Goal: Information Seeking & Learning: Learn about a topic

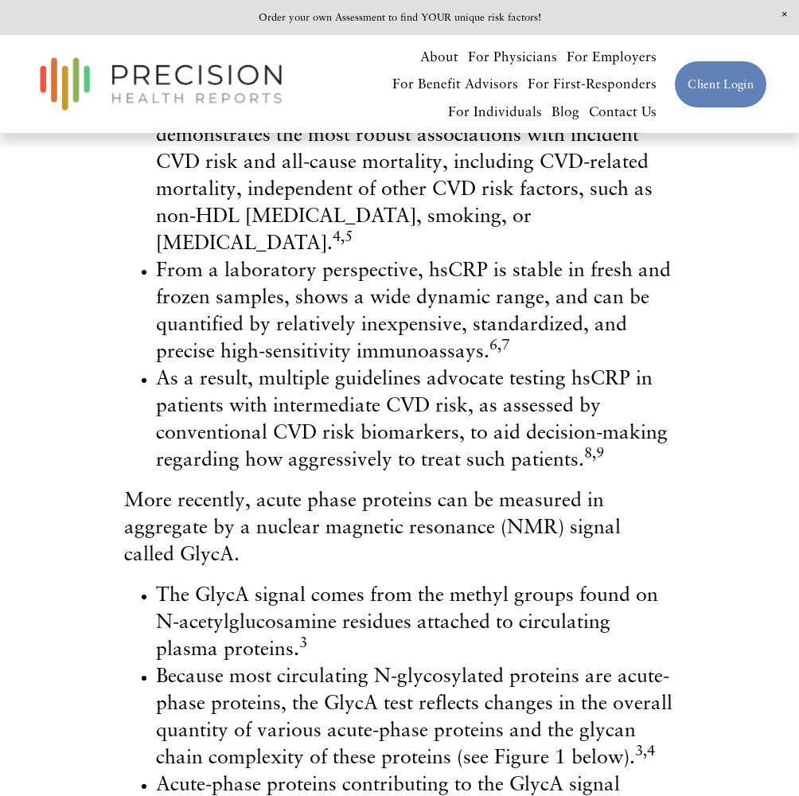
scroll to position [3148, 0]
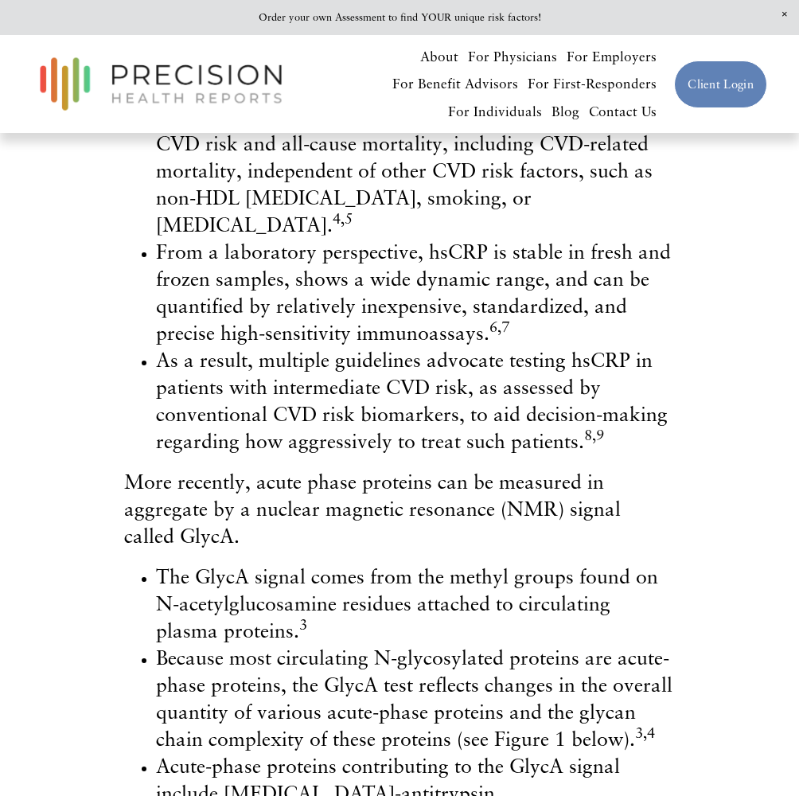
click at [221, 564] on span "The GlycA signal comes from the methyl groups found on N-acetylglucosamine resi…" at bounding box center [407, 603] width 502 height 78
click at [207, 470] on span "More recently, acute phase proteins can be measured in aggregate by a nuclear m…" at bounding box center [372, 509] width 497 height 78
click at [213, 564] on span "The GlycA signal comes from the methyl groups found on N-acetylglucosamine resi…" at bounding box center [407, 603] width 502 height 78
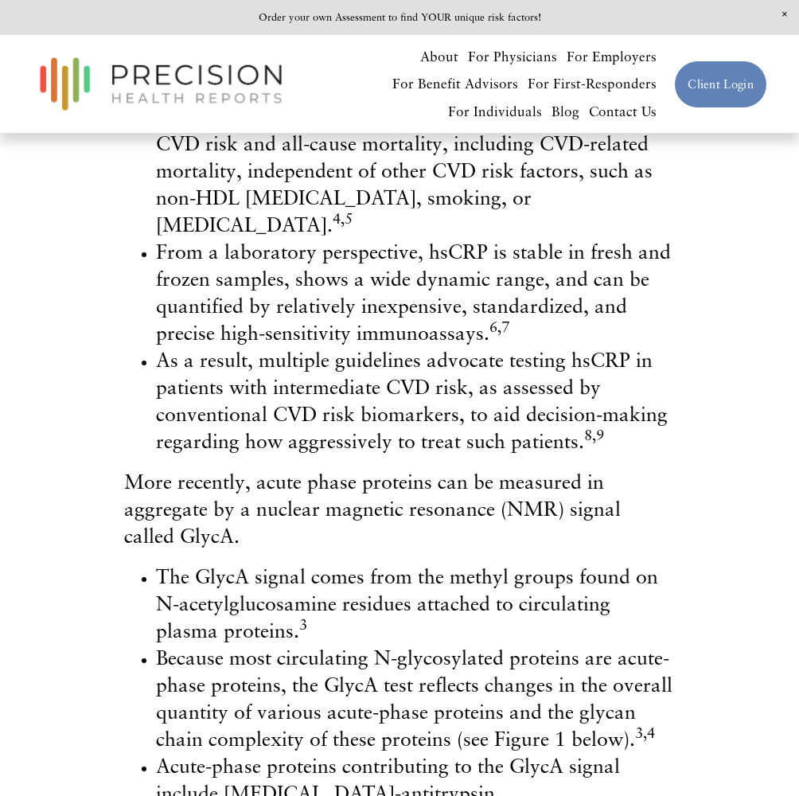
click at [170, 470] on span "More recently, acute phase proteins can be measured in aggregate by a nuclear m…" at bounding box center [372, 509] width 497 height 78
click at [194, 470] on span "More recently, acute phase proteins can be measured in aggregate by a nuclear m…" at bounding box center [372, 509] width 497 height 78
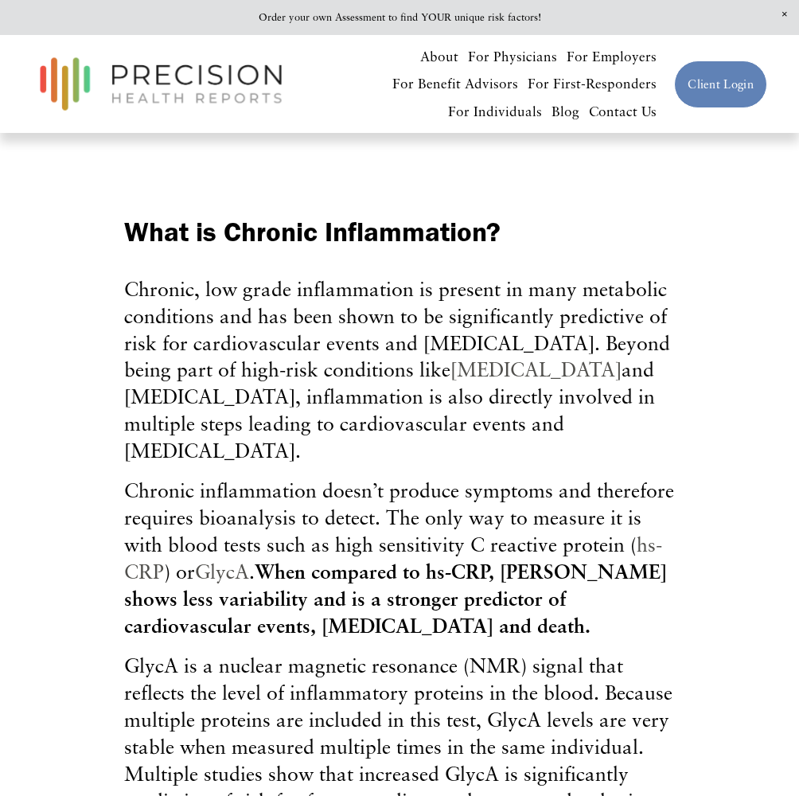
scroll to position [218, 0]
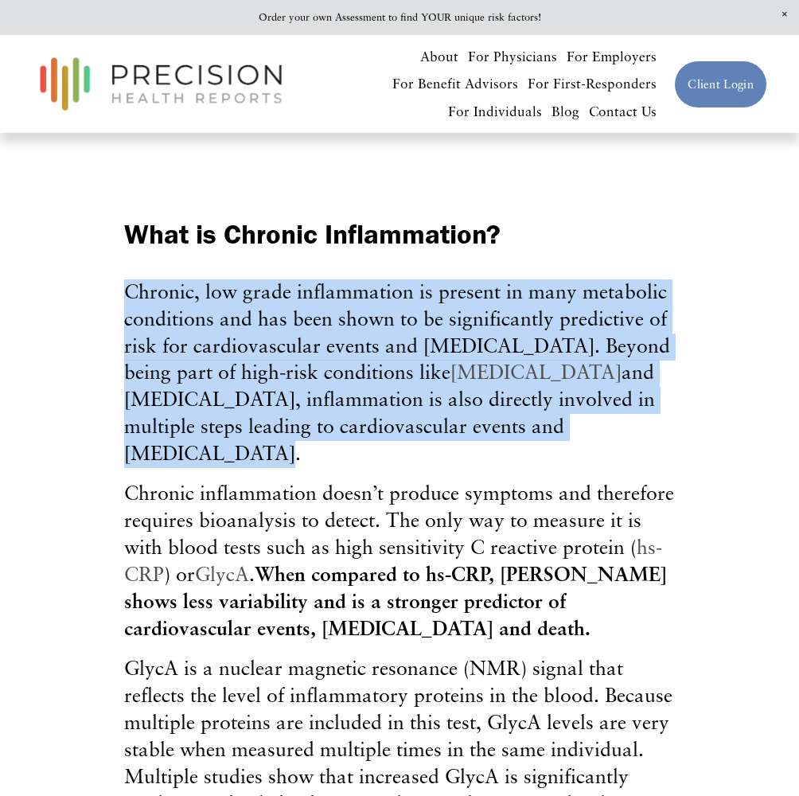
drag, startPoint x: 127, startPoint y: 338, endPoint x: 576, endPoint y: 467, distance: 466.4
click at [576, 467] on p "Chronic, low grade inflammation is present in many metabolic conditions and has…" at bounding box center [400, 373] width 552 height 189
copy span "Chronic, low grade inflammation is present in many metabolic conditions and has…"
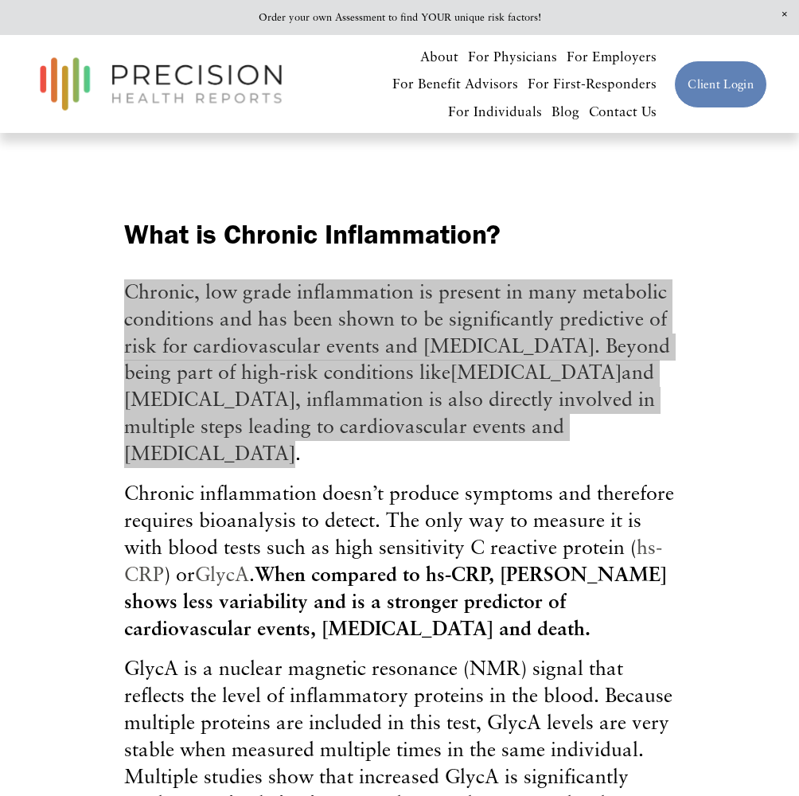
drag, startPoint x: 8, startPoint y: 397, endPoint x: 626, endPoint y: 395, distance: 617.8
click at [626, 395] on span "Chronic, low grade inflammation is present in many metabolic conditions and has…" at bounding box center [397, 372] width 546 height 186
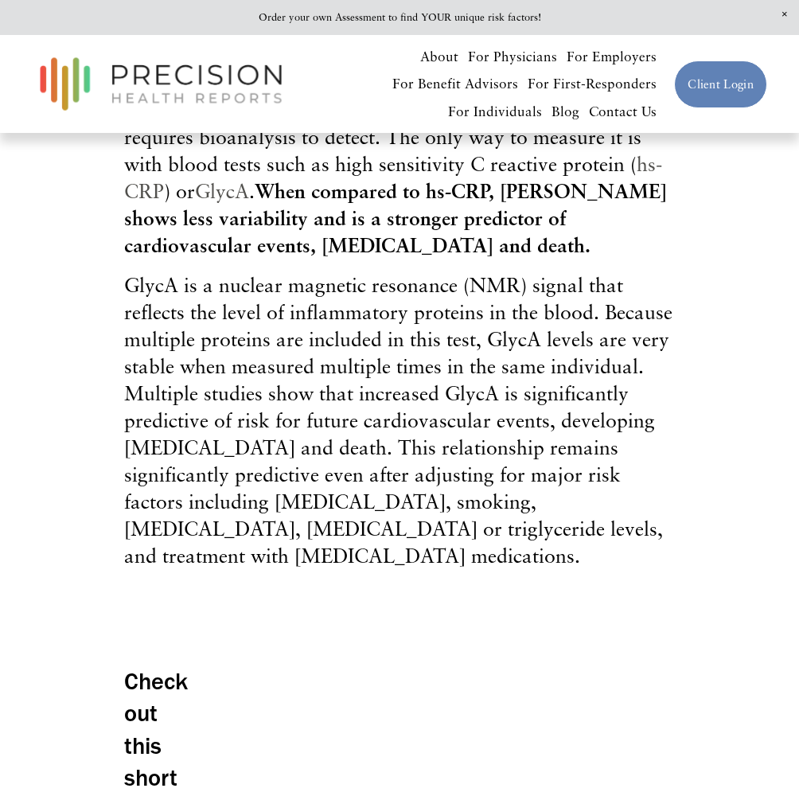
scroll to position [607, 0]
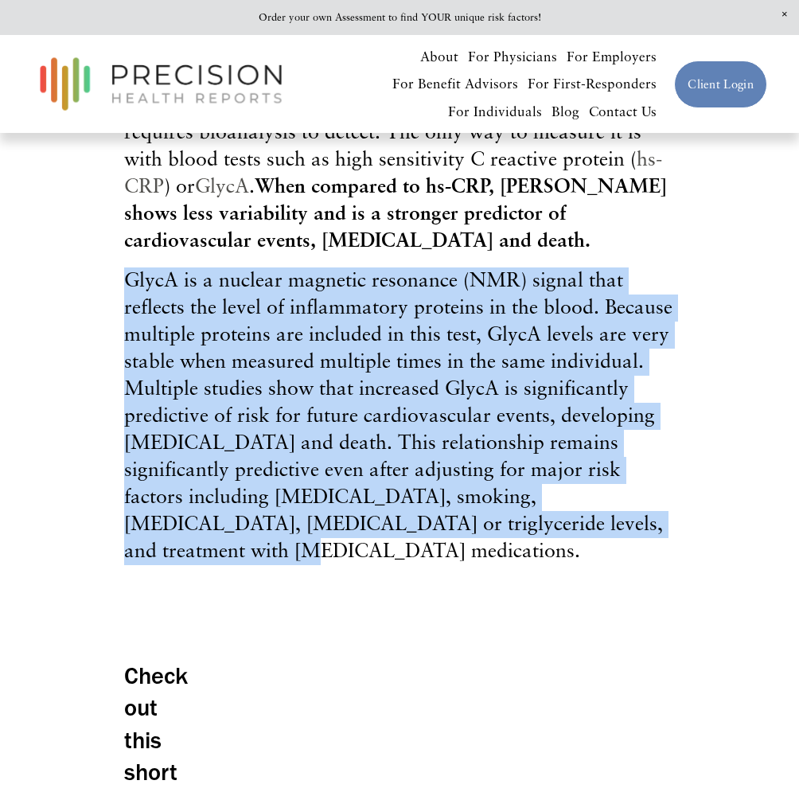
drag, startPoint x: 128, startPoint y: 291, endPoint x: 580, endPoint y: 536, distance: 514.0
click at [582, 538] on p "GlycA is a nuclear magnetic resonance (NMR) signal that reflects the level of i…" at bounding box center [400, 416] width 552 height 298
copy span "GlycA is a nuclear magnetic resonance (NMR) signal that reflects the level of i…"
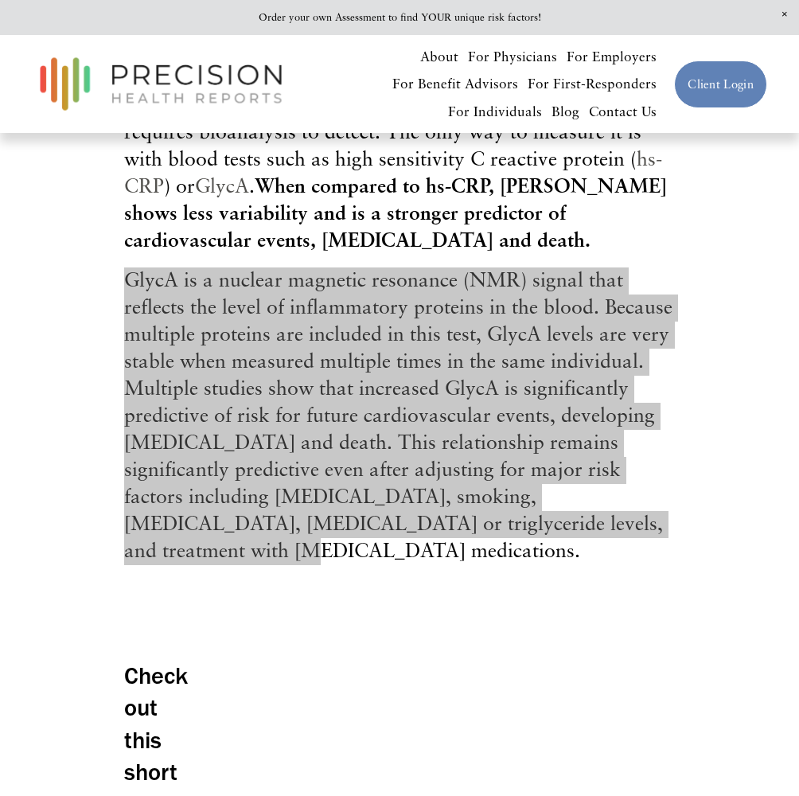
drag, startPoint x: 5, startPoint y: 375, endPoint x: 520, endPoint y: 327, distance: 517.3
click at [520, 327] on span "GlycA is a nuclear magnetic resonance (NMR) signal that reflects the level of i…" at bounding box center [398, 414] width 549 height 295
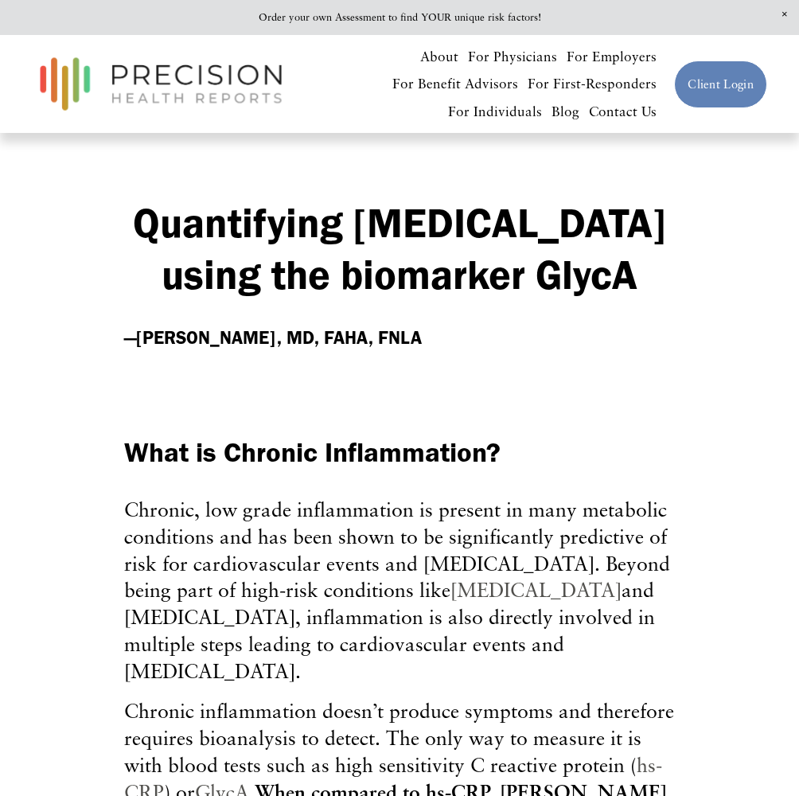
scroll to position [0, 0]
click at [267, 240] on strong "Quantifying [MEDICAL_DATA] using the biomarker GlycA" at bounding box center [404, 247] width 543 height 101
drag, startPoint x: 210, startPoint y: 220, endPoint x: 574, endPoint y: 328, distance: 379.6
click at [574, 299] on h1 "Quantifying [MEDICAL_DATA] using the biomarker GlycA" at bounding box center [400, 248] width 552 height 102
copy strong "Quantifying [MEDICAL_DATA] using the biomarker GlycA"
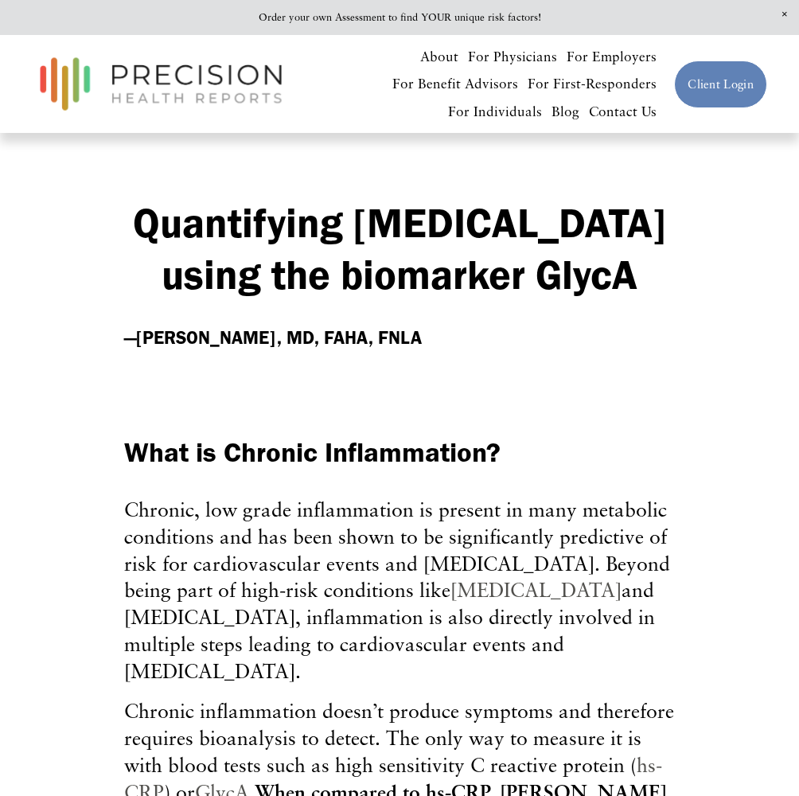
drag, startPoint x: 271, startPoint y: 382, endPoint x: 498, endPoint y: 390, distance: 227.0
click at [498, 351] on h4 "—[PERSON_NAME], MD, FAHA, FNLA" at bounding box center [400, 338] width 552 height 25
copy strong "[PERSON_NAME], MD, FAHA, FNLA"
